Goal: Task Accomplishment & Management: Complete application form

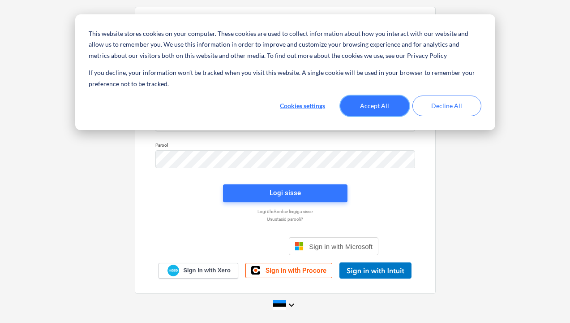
click at [375, 106] on button "Accept All" at bounding box center [375, 105] width 69 height 21
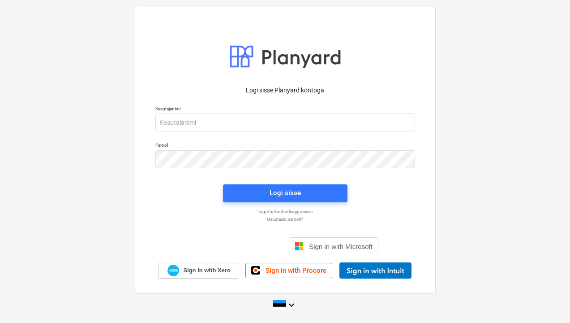
click at [257, 245] on div "Kirjaudu Google-tilillä. Avautuu uudelle välilehdelle" at bounding box center [237, 246] width 90 height 20
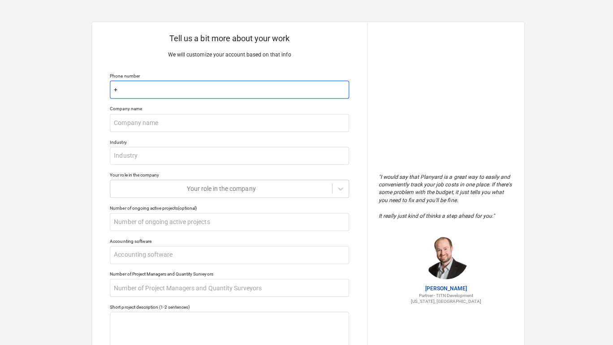
type textarea "x"
type input "+"
type textarea "x"
type input "+3"
type textarea "x"
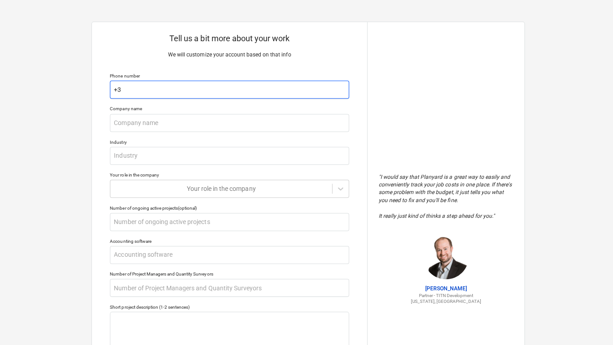
type input "+37"
type textarea "x"
type input "+372"
type textarea "x"
type input "+3724"
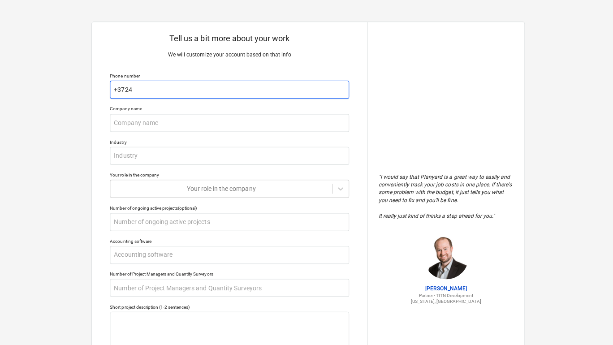
type textarea "x"
type input "+37243"
type textarea "x"
type input "+3724"
type textarea "x"
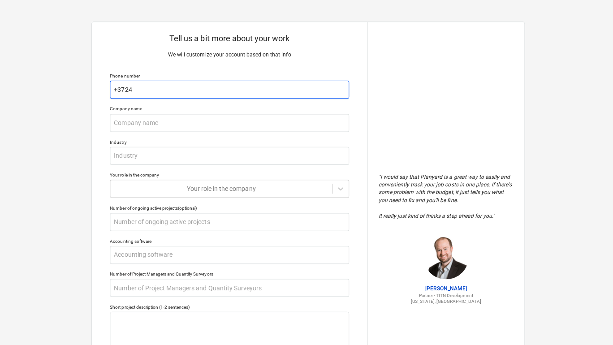
type input "+372"
type textarea "x"
type input "+3725"
type textarea "x"
type input "+37253"
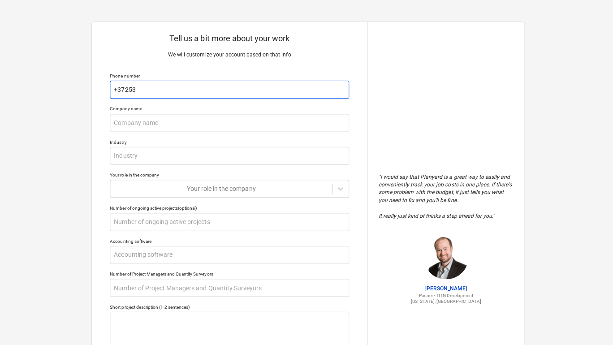
type textarea "x"
type input "+372532"
type textarea "x"
type input "+3725323"
type textarea "x"
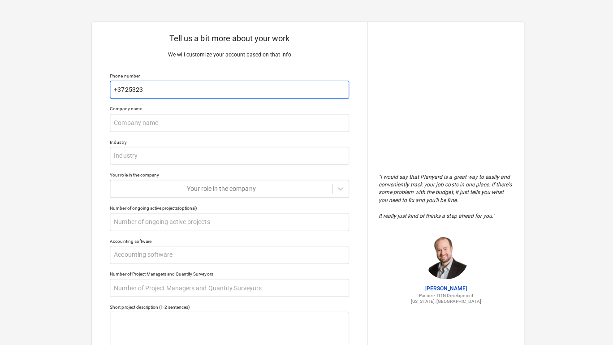
type input "+37253234"
type textarea "x"
type input "[PHONE_NUMBER]"
type textarea "x"
type input "[PHONE_NUMBER]"
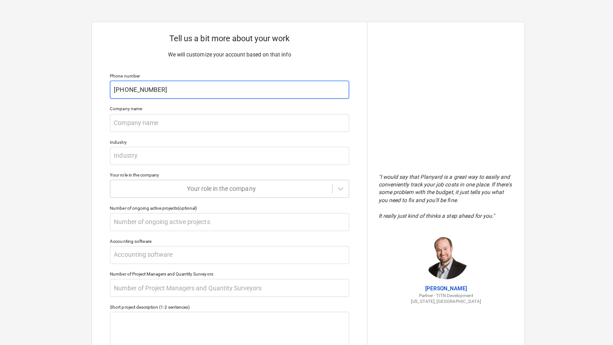
type textarea "x"
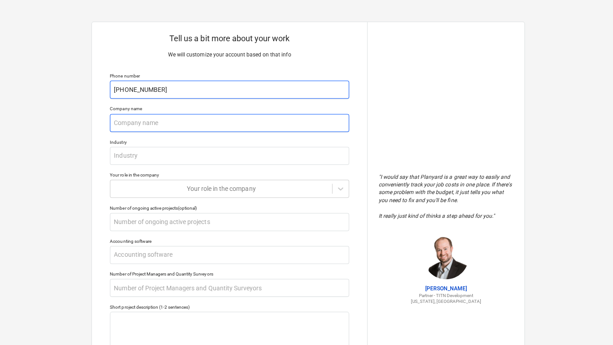
type input "[PHONE_NUMBER]"
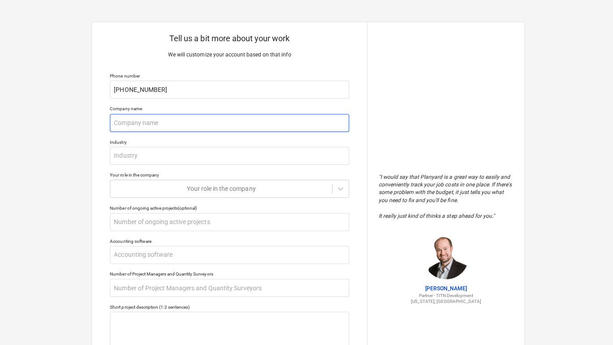
type textarea "x"
type input "B"
type textarea "x"
type input "Ba"
type textarea "x"
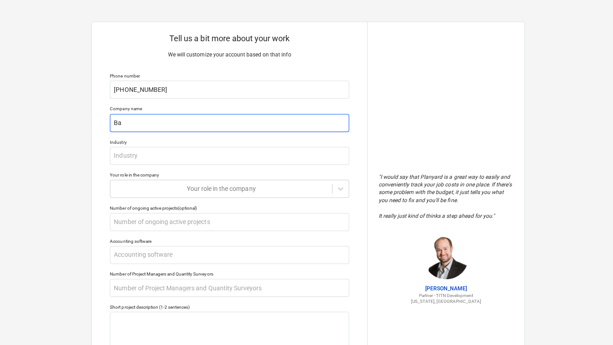
type input "Bat"
type textarea "x"
type input "Bath"
type textarea "x"
type input "Bathr"
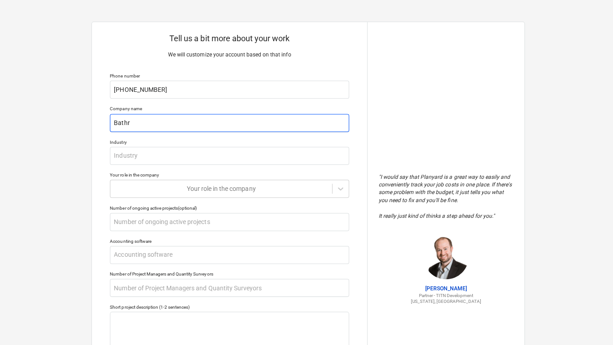
type textarea "x"
type input "Bathro"
type textarea "x"
type input "Bathroo"
type textarea "x"
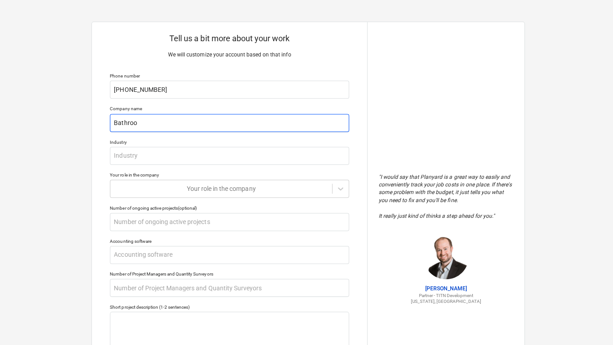
type input "Bathroom"
type textarea "x"
type input "Bathroom"
type textarea "x"
type input "Bathroom E"
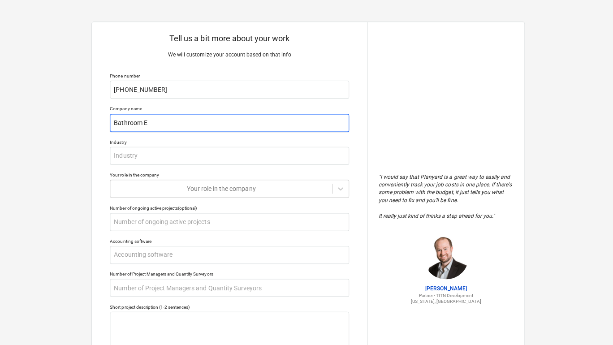
type textarea "x"
type input "Bathroom Ex"
type textarea "x"
type input "Bathroom Exp"
type textarea "x"
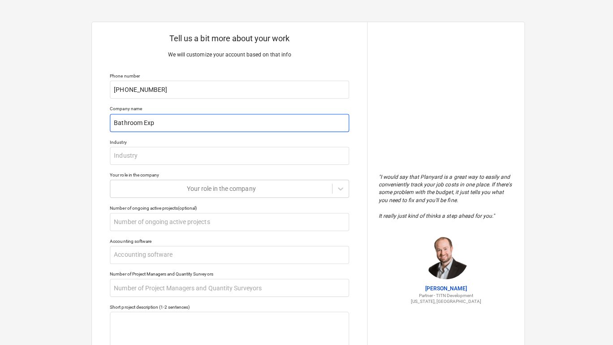
type input "Bathroom Expe"
type textarea "x"
type input "Bathroom Exper"
type textarea "x"
type input "Bathroom Expert"
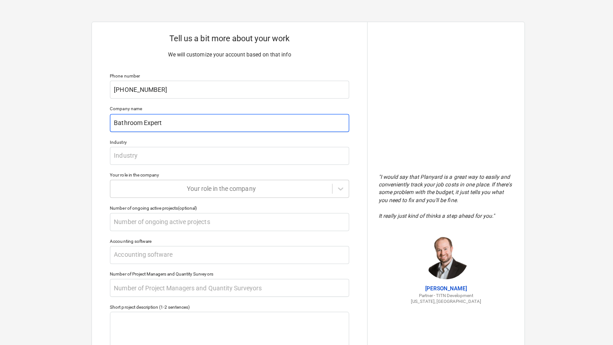
type textarea "x"
type input "Bathroom Experts"
type textarea "x"
type input "Bathroom Experts"
type textarea "x"
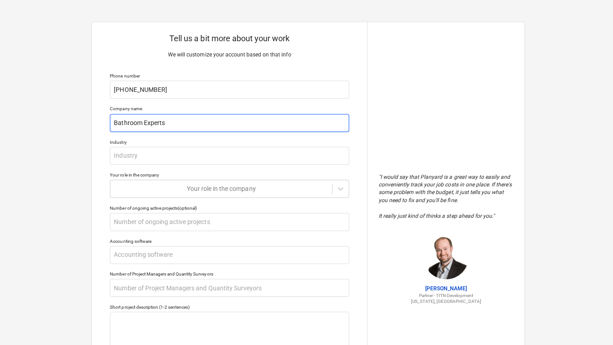
type input "Bathroom Experts S"
type textarea "x"
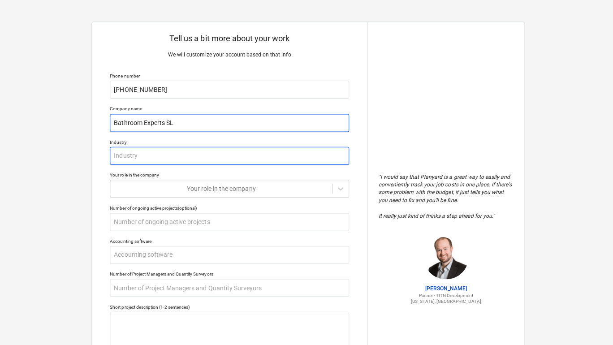
type input "Bathroom Experts SL"
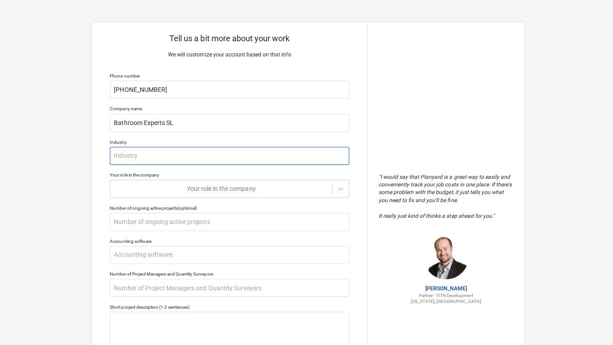
click at [133, 153] on input "text" at bounding box center [228, 155] width 238 height 18
type textarea "x"
type input "c"
type textarea "x"
type input "co"
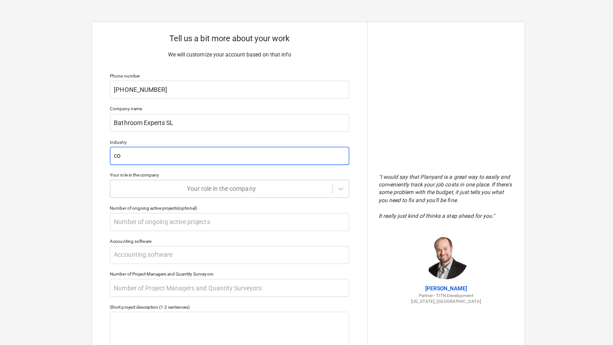
type textarea "x"
type input "con"
type textarea "x"
type input "co"
type textarea "x"
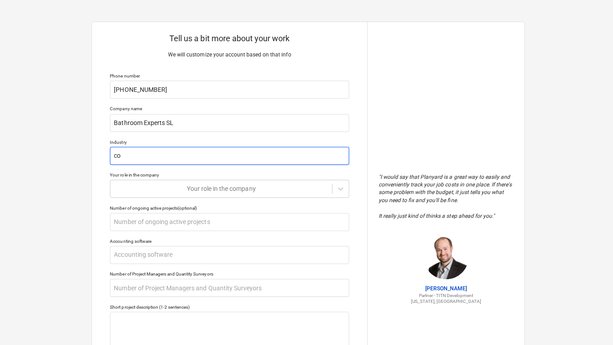
type input "c"
type textarea "x"
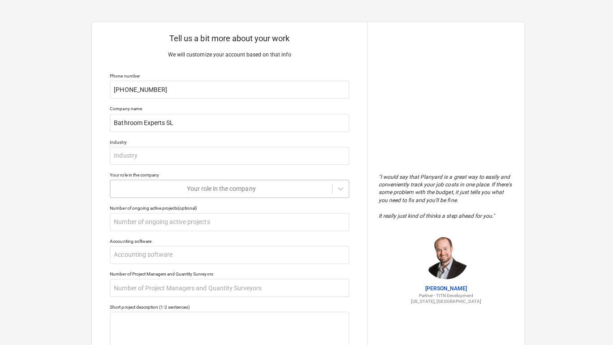
click at [221, 186] on div "Your role in the company" at bounding box center [219, 187] width 211 height 7
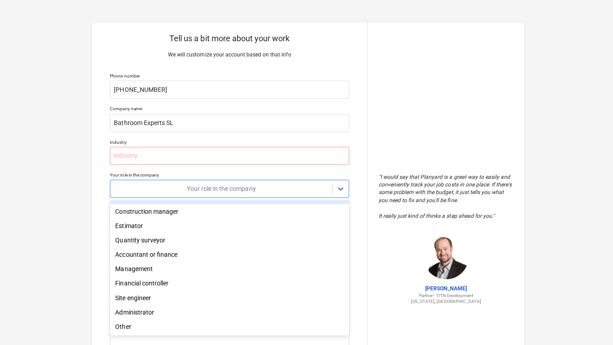
type textarea "x"
click at [345, 43] on div "Tell us a bit more about your work We will customize your account based on that…" at bounding box center [228, 237] width 274 height 431
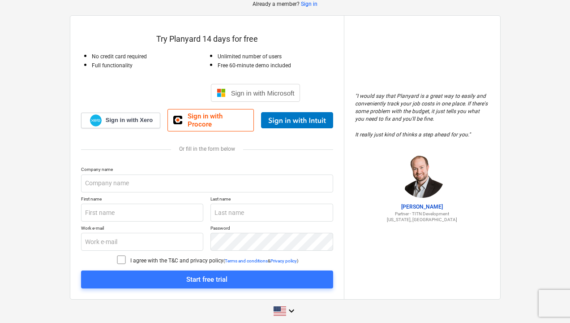
scroll to position [48, 0]
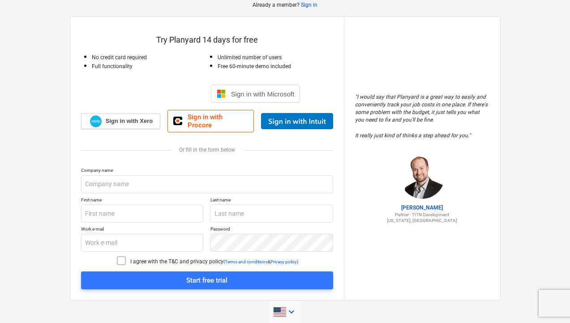
click at [291, 306] on icon "keyboard_arrow_down" at bounding box center [291, 311] width 11 height 11
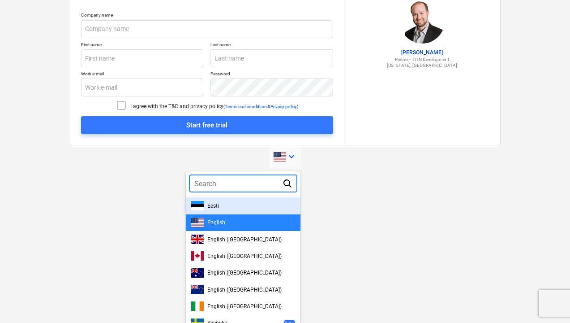
click at [227, 201] on div "Eesti" at bounding box center [243, 205] width 104 height 9
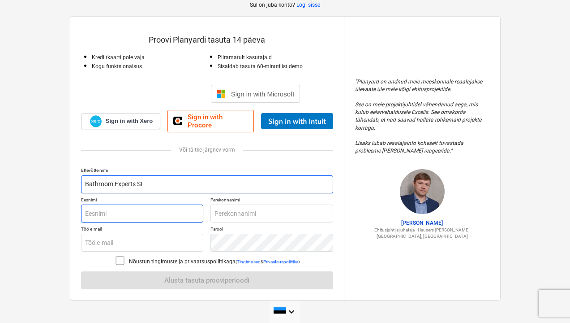
type input "Bathroom Experts SL"
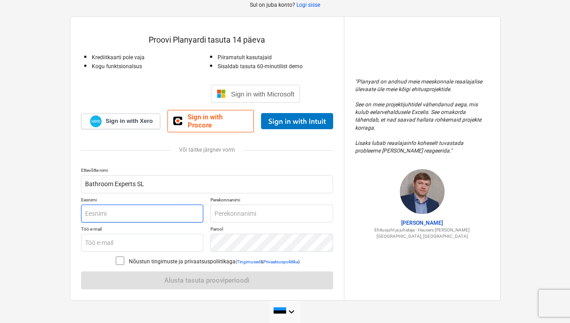
click at [129, 212] on input "text" at bounding box center [142, 213] width 123 height 18
type input "Jalar"
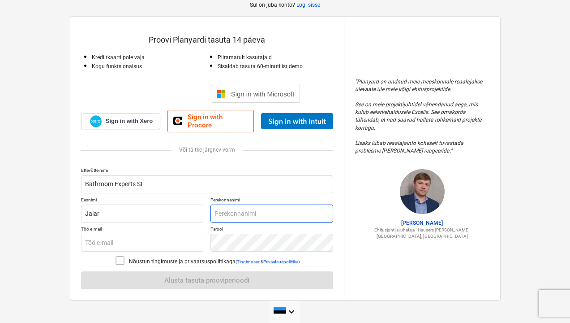
click at [240, 207] on input "text" at bounding box center [272, 213] width 123 height 18
type input "Kerdmann"
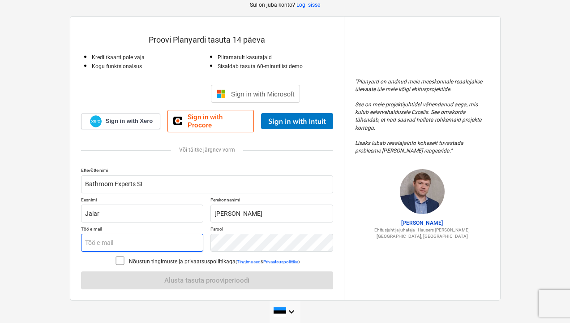
type input "kerdmann.jalar@gmail.com"
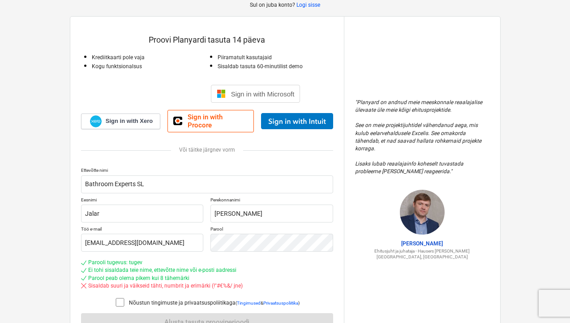
click at [121, 297] on icon at bounding box center [120, 302] width 11 height 11
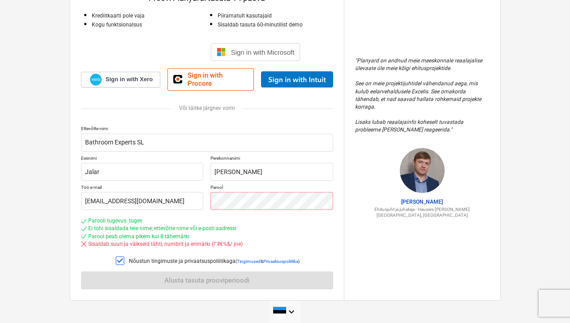
scroll to position [89, 0]
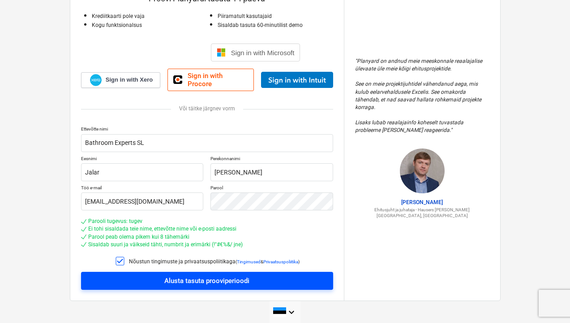
click at [214, 275] on div "Alusta tasuta prooviperioodi" at bounding box center [206, 281] width 85 height 12
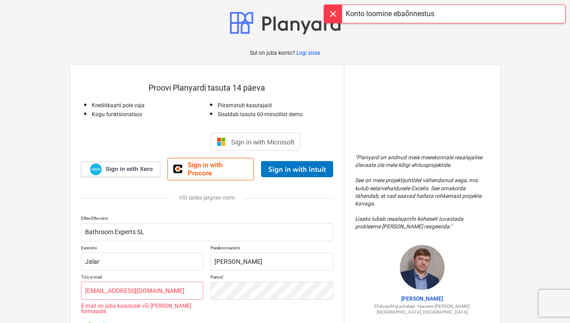
scroll to position [0, 0]
click at [178, 146] on div "Kirjaudu Google-tilillä. Avautuu uudelle välilehdelle" at bounding box center [159, 142] width 90 height 20
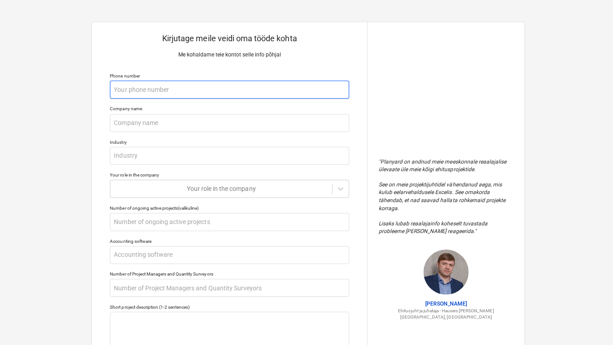
type textarea "x"
type input "+"
type textarea "x"
type input "+3"
type textarea "x"
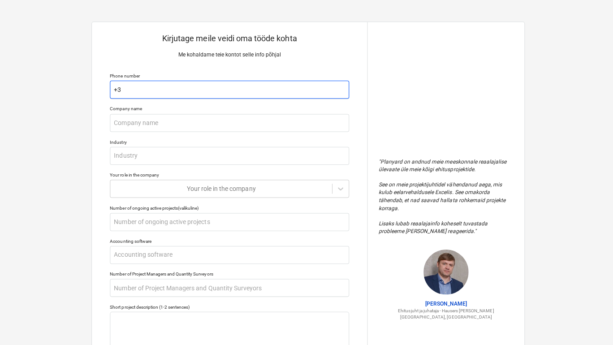
type input "+37"
type textarea "x"
type input "+372"
type textarea "x"
type input "+3725"
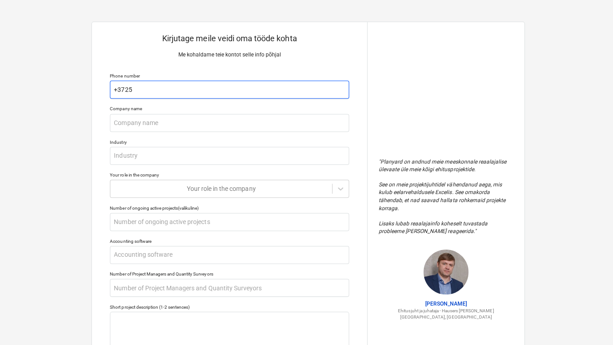
type textarea "x"
type input "+37253"
type textarea "x"
type input "+372532"
type textarea "x"
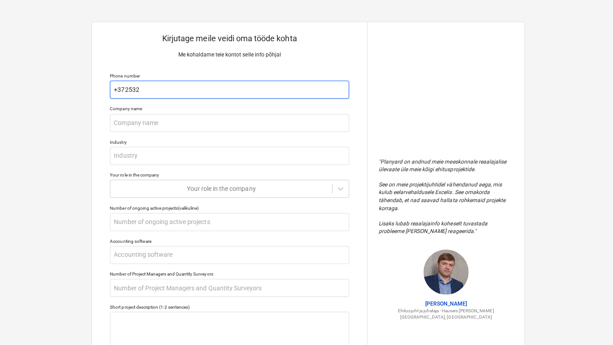
type input "+3725323"
type textarea "x"
type input "+37253234"
type textarea "x"
type input "[PHONE_NUMBER]"
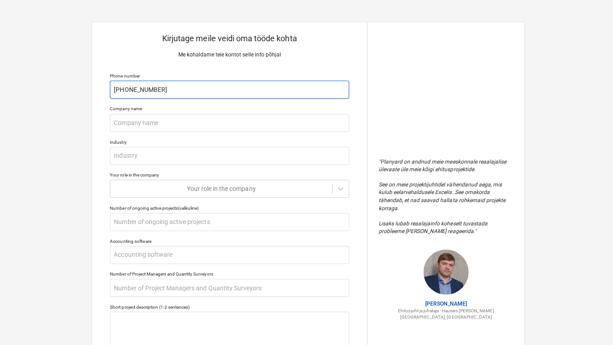
type textarea "x"
type input "[PHONE_NUMBER]"
type textarea "x"
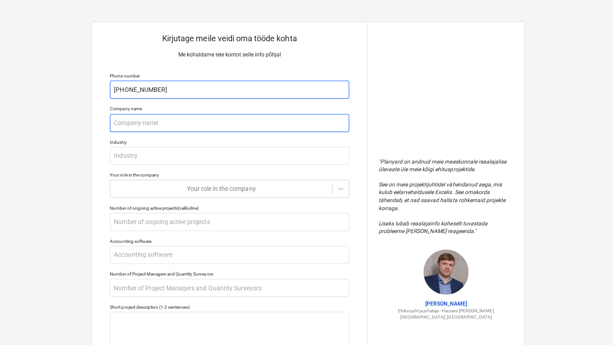
type input "[PHONE_NUMBER]"
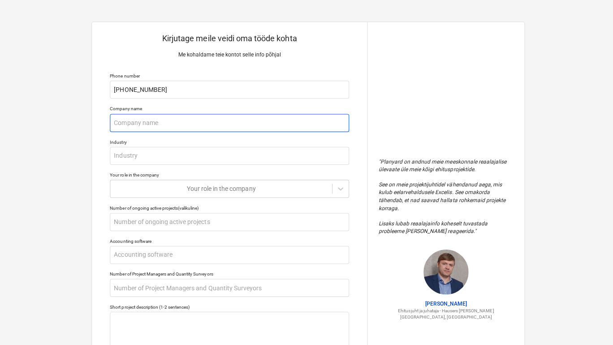
type textarea "x"
type input "B"
type textarea "x"
type input "Ba"
type textarea "x"
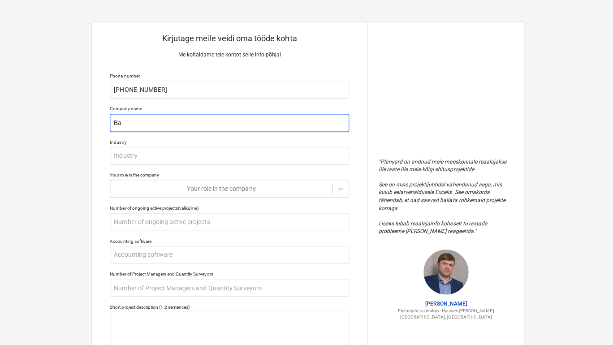
type input "Bat"
type textarea "x"
type input "Bath"
type textarea "x"
type input "Bathr"
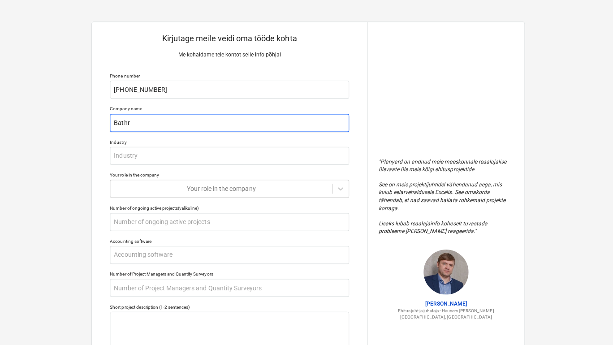
type textarea "x"
type input "Bathro"
type textarea "x"
type input "Bathroo"
type textarea "x"
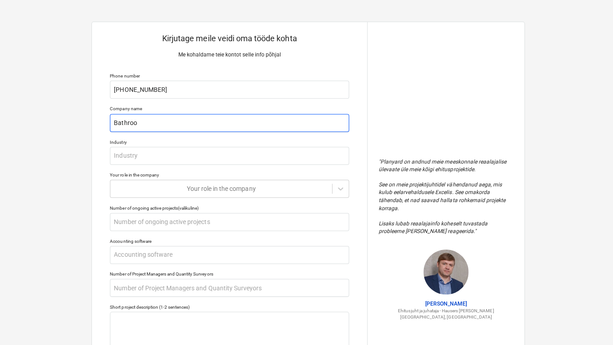
type input "Bathroom"
type textarea "x"
type input "Bathroom"
type textarea "x"
type input "Bathroom E"
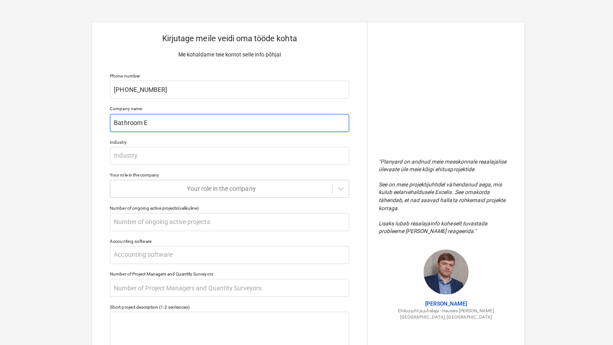
type textarea "x"
type input "Bathroom Ex"
type textarea "x"
type input "Bathroom Exp"
type textarea "x"
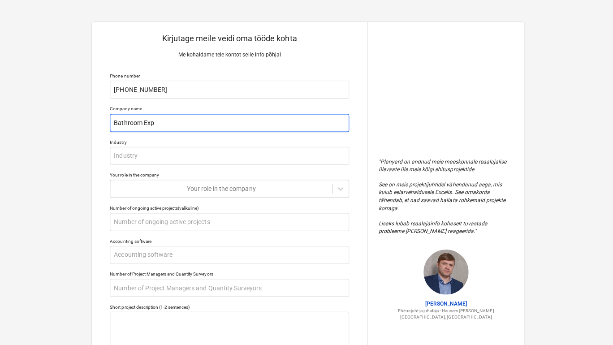
type input "Bathroom Expe"
type textarea "x"
type input "Bathroom Exper"
type textarea "x"
type input "Bathroom Expert"
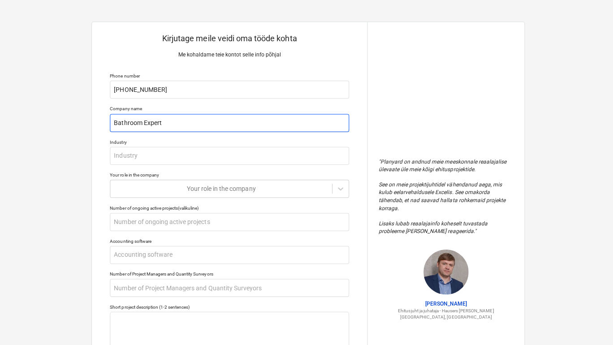
type textarea "x"
type input "Bathroom Experts"
type textarea "x"
type input "Bathroom Experts"
type textarea "x"
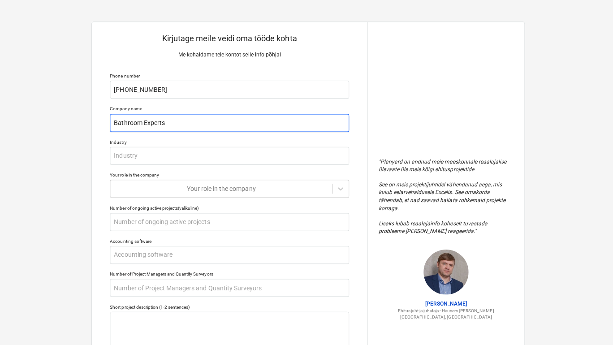
type input "Bathroom Experts S"
type textarea "x"
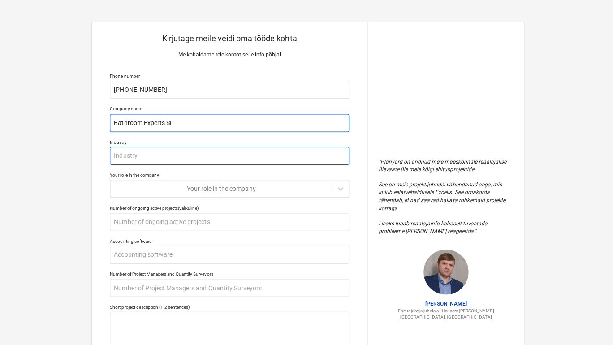
type input "Bathroom Experts SL"
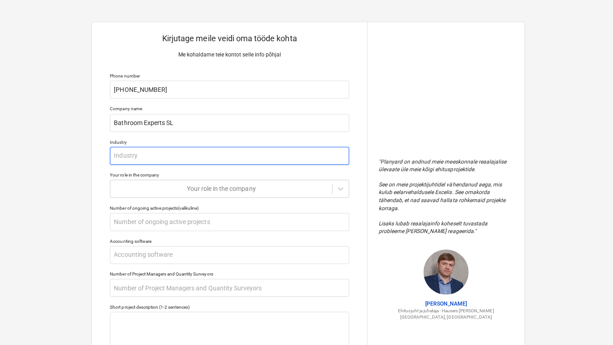
click at [143, 156] on input "text" at bounding box center [228, 155] width 238 height 18
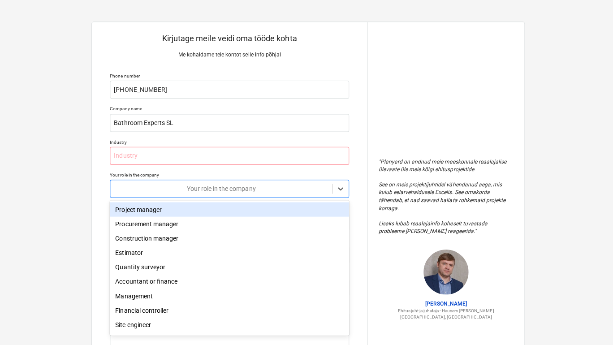
click at [137, 185] on div at bounding box center [219, 187] width 211 height 9
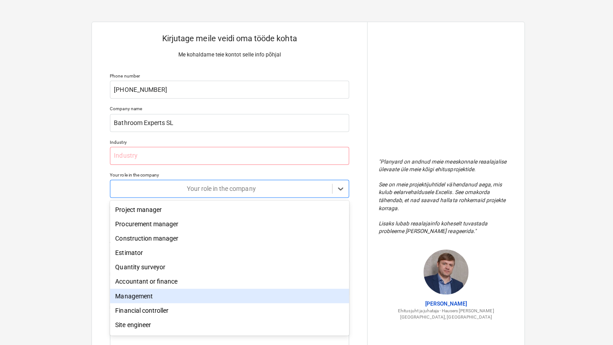
click at [140, 296] on div "Management" at bounding box center [228, 294] width 238 height 14
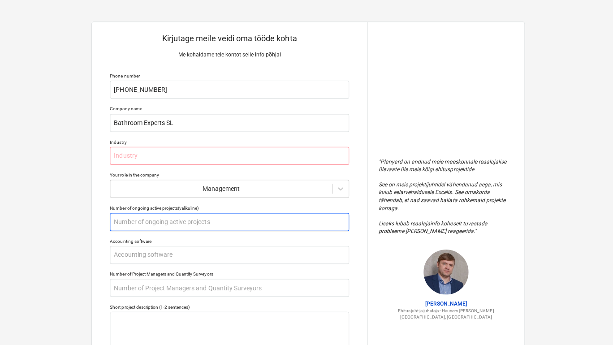
click at [230, 221] on input "text" at bounding box center [228, 221] width 238 height 18
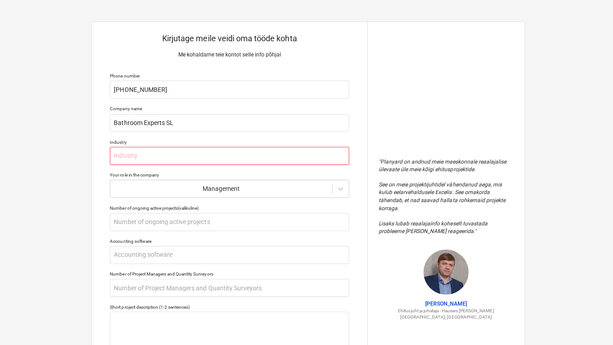
click at [159, 151] on input "text" at bounding box center [228, 155] width 238 height 18
type textarea "x"
type input "C"
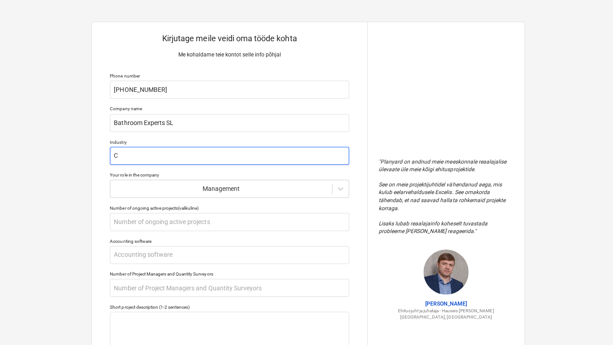
type textarea "x"
type input "Co"
type textarea "x"
type input "Con"
type textarea "x"
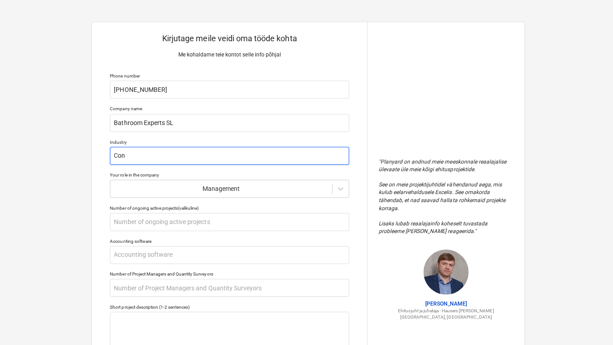
type input "Cons"
type textarea "x"
type input "Const"
type textarea "x"
type input "Constr"
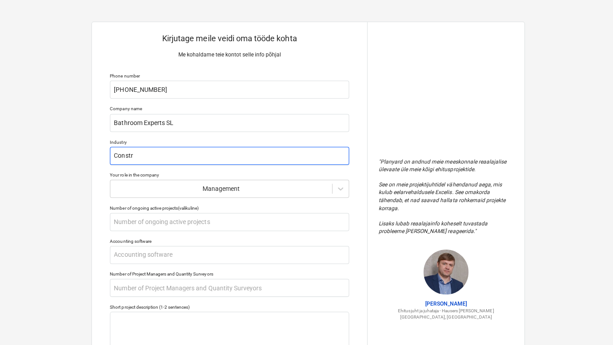
type textarea "x"
type input "Constru"
type textarea "x"
type input "Construc"
type textarea "x"
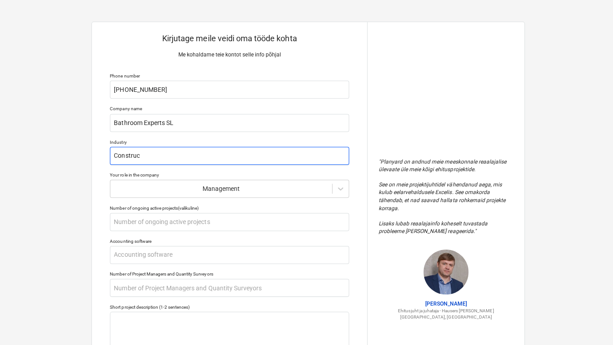
type input "Construct"
type textarea "x"
type input "Constructi"
type textarea "x"
type input "Constructio"
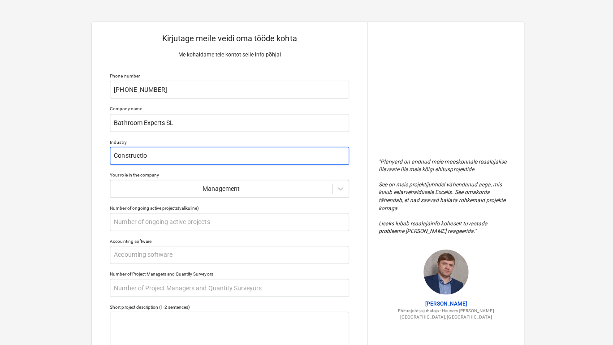
type textarea "x"
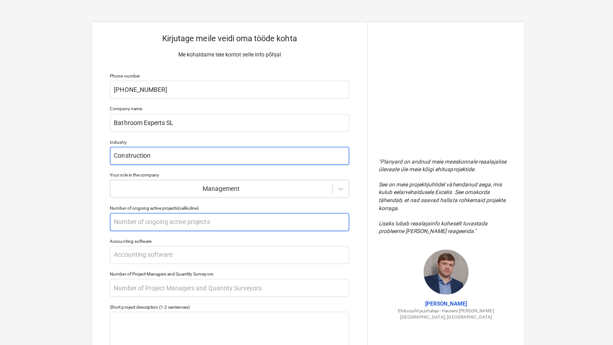
type input "Construction"
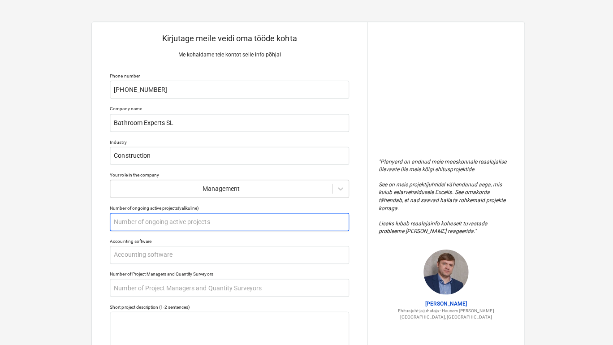
click at [190, 216] on input "text" at bounding box center [228, 221] width 238 height 18
type textarea "x"
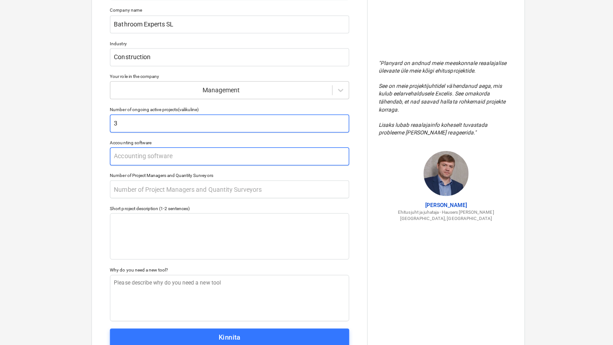
scroll to position [98, 0]
type input "3"
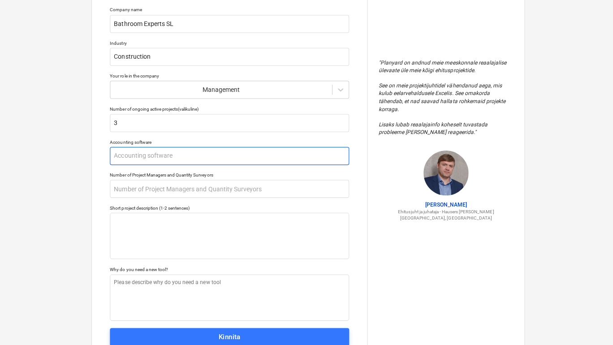
click at [155, 153] on input "text" at bounding box center [228, 156] width 238 height 18
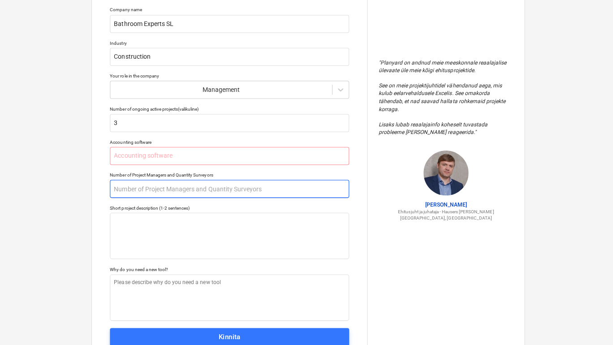
click at [171, 190] on input "text" at bounding box center [228, 188] width 238 height 18
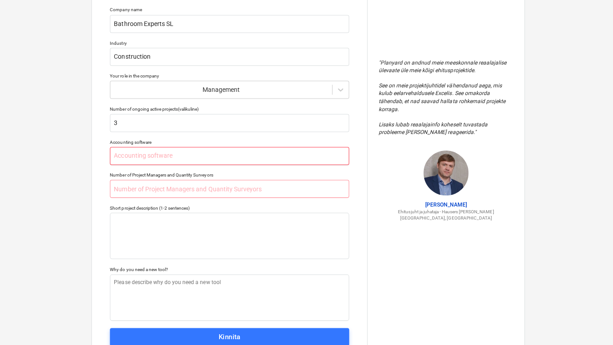
click at [163, 156] on input "text" at bounding box center [228, 156] width 238 height 18
type textarea "x"
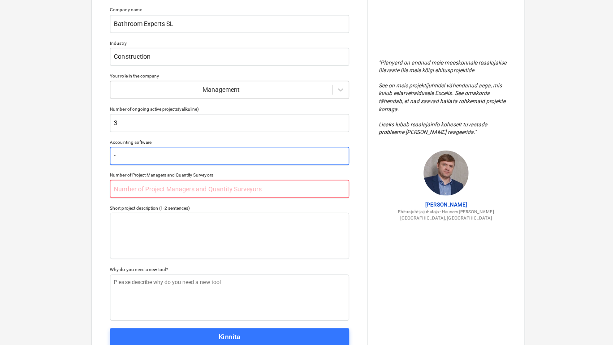
type input "-"
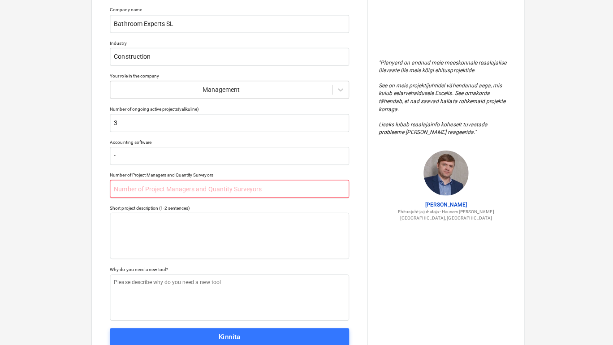
click at [150, 184] on input "text" at bounding box center [228, 188] width 238 height 18
type textarea "x"
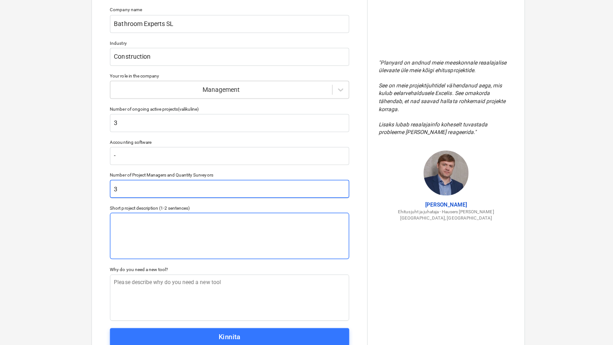
type input "3"
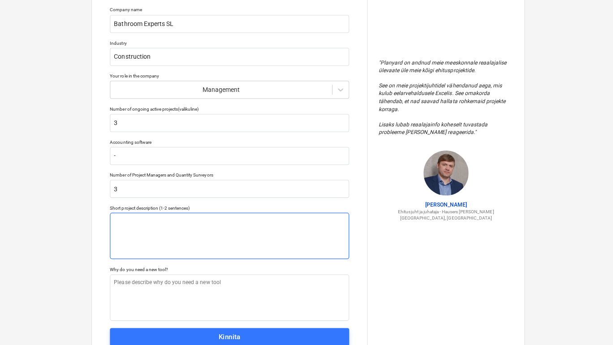
click at [151, 224] on textarea at bounding box center [228, 235] width 238 height 46
paste textarea "Renovation of houses and apartments."
type textarea "x"
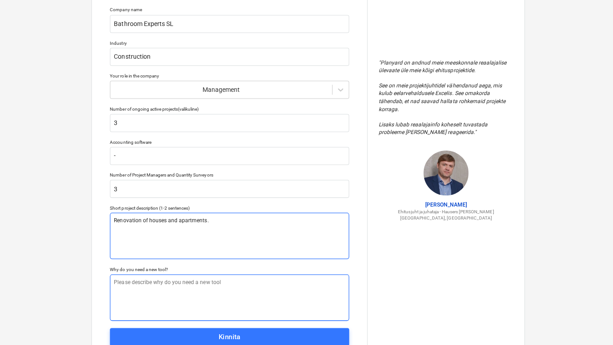
type textarea "Renovation of houses and apartments."
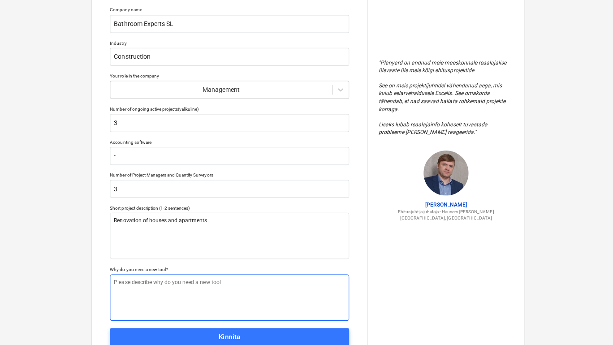
click at [159, 281] on textarea at bounding box center [228, 296] width 238 height 46
paste textarea "o better budget and track expenses on projects."
type textarea "x"
type textarea "o better budget and track expenses on projects."
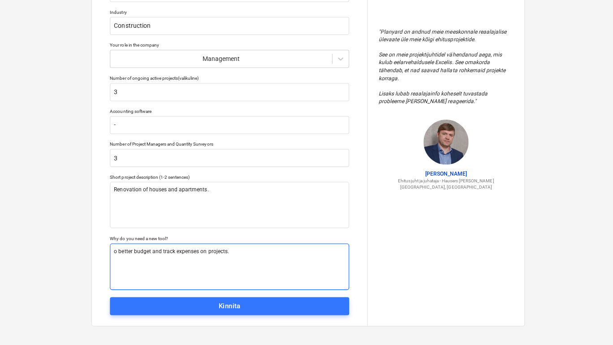
scroll to position [129, 0]
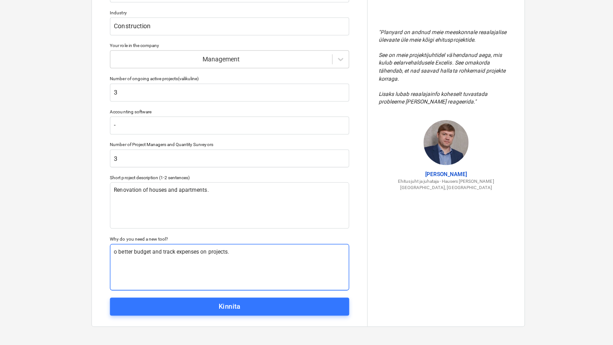
click at [113, 249] on textarea "o better budget and track expenses on projects." at bounding box center [228, 266] width 238 height 46
type textarea "x"
type textarea "to better budget and track expenses on projects."
type textarea "x"
type textarea "o better budget and track expenses on projects."
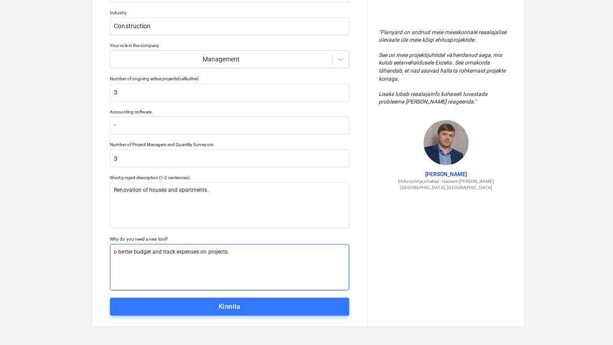
type textarea "x"
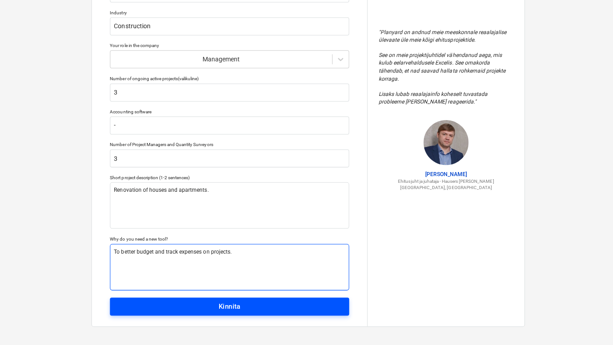
type textarea "To better budget and track expenses on projects."
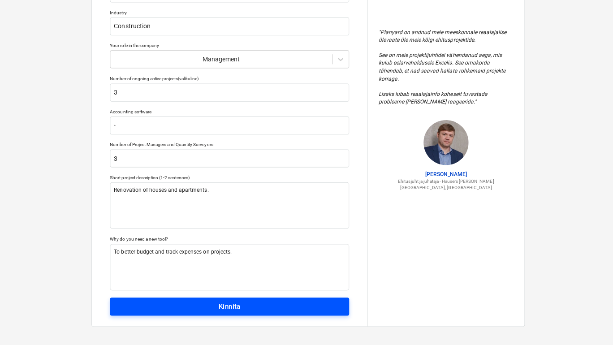
click at [241, 304] on span "Kinnita" at bounding box center [228, 305] width 218 height 12
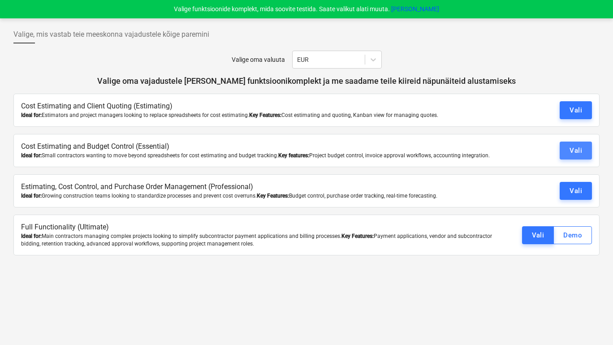
click at [567, 151] on button "Vali" at bounding box center [576, 151] width 32 height 18
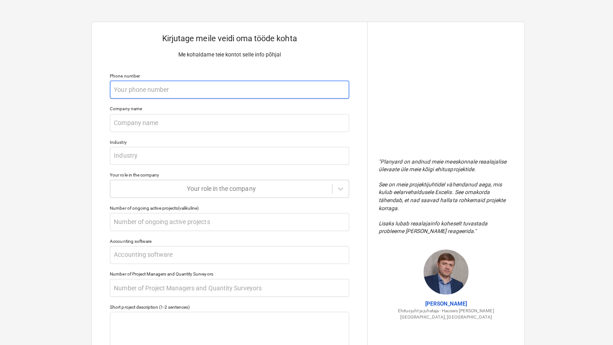
type textarea "x"
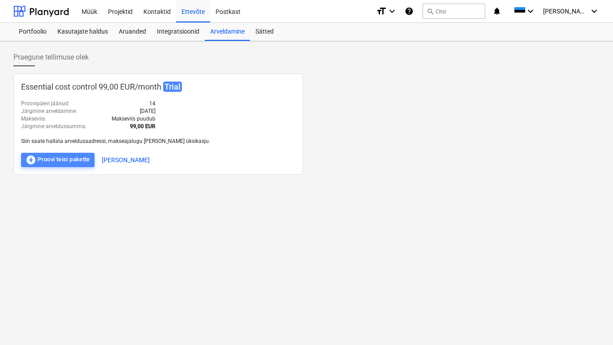
click at [84, 161] on div "offline_bolt Proovi teisi pakette" at bounding box center [58, 160] width 65 height 11
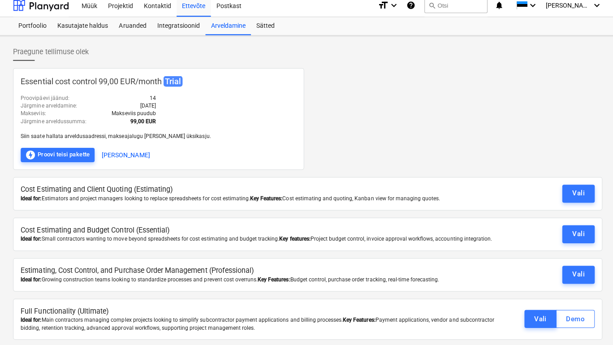
scroll to position [11, 0]
click at [570, 271] on div "Vali" at bounding box center [575, 273] width 13 height 12
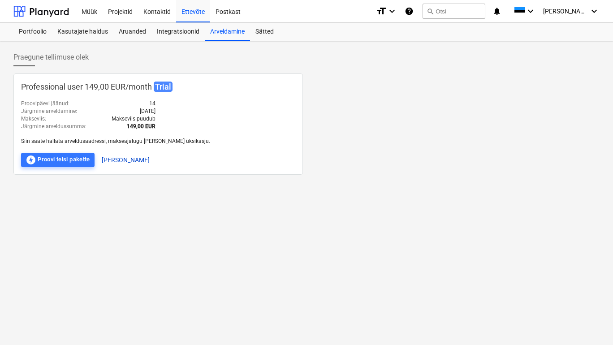
click at [128, 160] on button "Konto haldamine" at bounding box center [126, 160] width 48 height 14
click at [117, 10] on div "Projektid" at bounding box center [120, 11] width 35 height 23
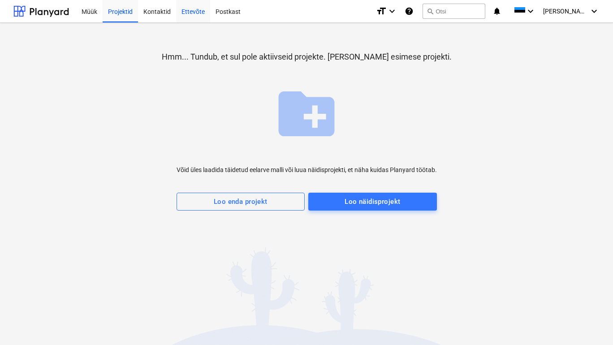
click at [197, 12] on div "Ettevõte" at bounding box center [193, 11] width 34 height 23
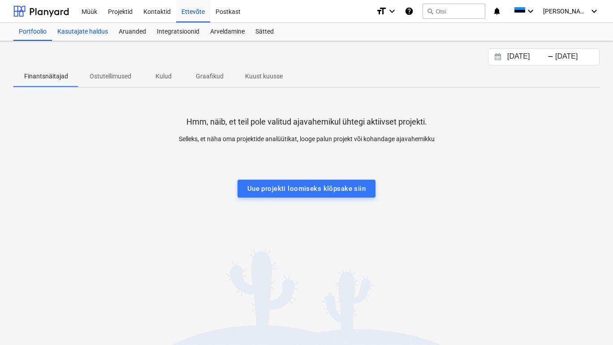
click at [90, 33] on div "Kasutajate haldus" at bounding box center [82, 32] width 61 height 18
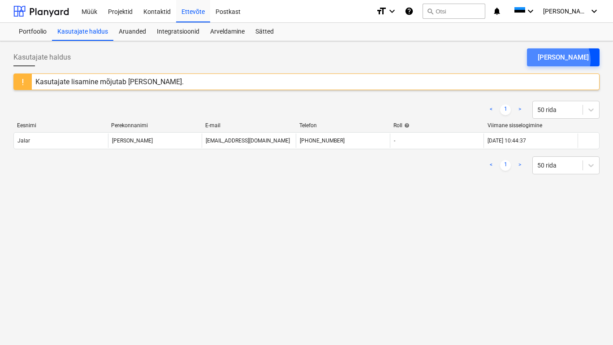
click at [567, 60] on div "Lisa kasutaja" at bounding box center [563, 58] width 51 height 12
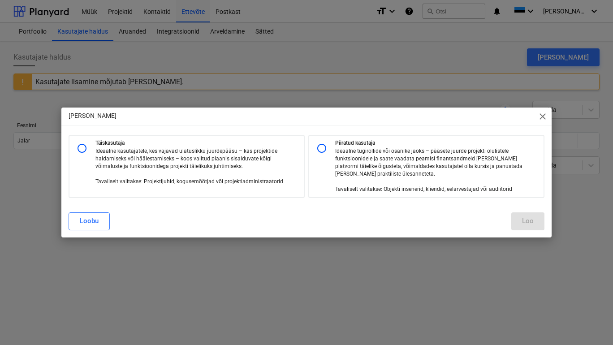
click at [86, 147] on input "radio" at bounding box center [82, 148] width 18 height 18
radio input "true"
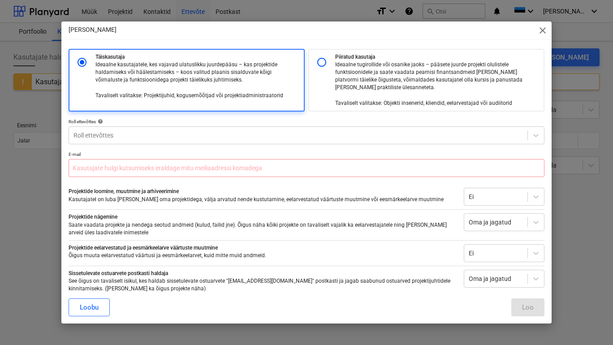
scroll to position [84, 0]
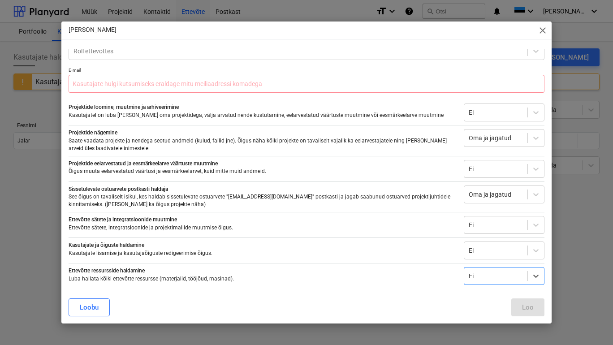
click at [544, 30] on span "close" at bounding box center [542, 30] width 11 height 11
